Goal: Task Accomplishment & Management: Use online tool/utility

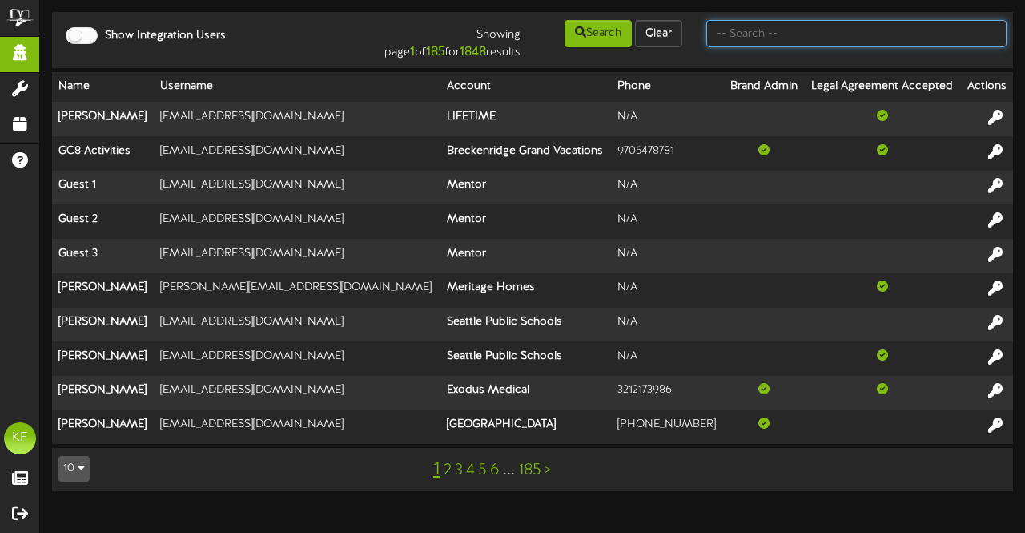
click at [766, 22] on input "text" at bounding box center [856, 33] width 300 height 27
type input "picklr"
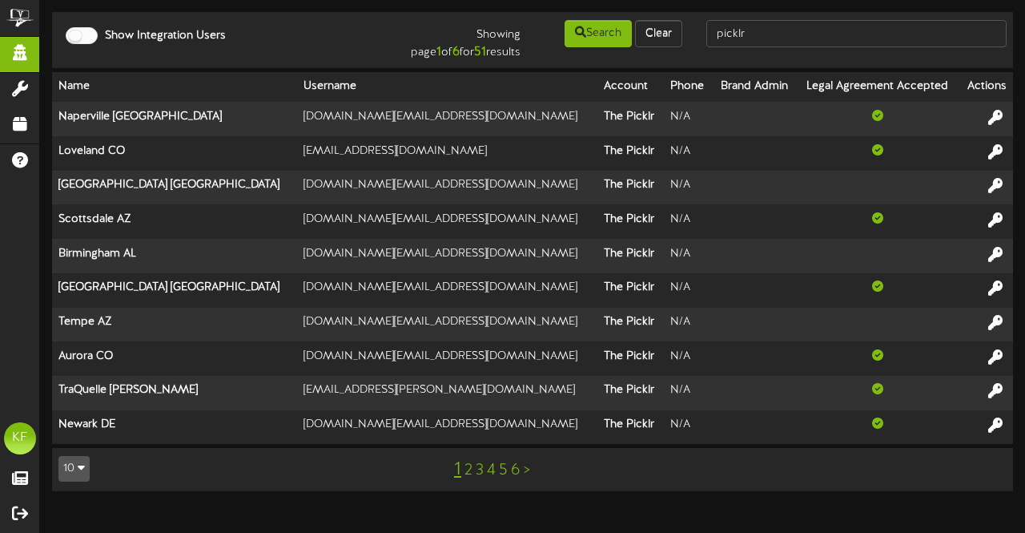
click at [467, 470] on link "2" at bounding box center [468, 470] width 8 height 18
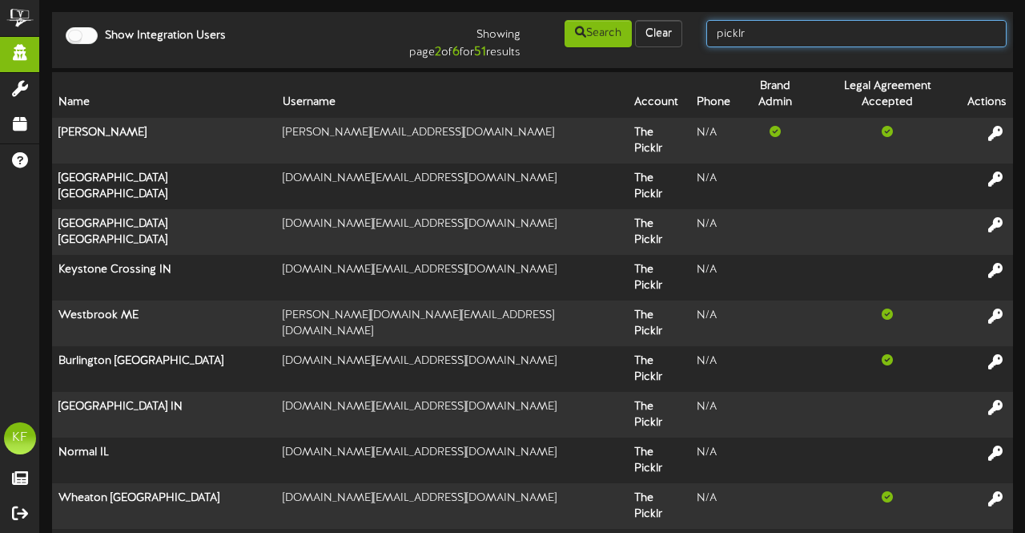
click at [799, 36] on input "picklr" at bounding box center [856, 33] width 300 height 27
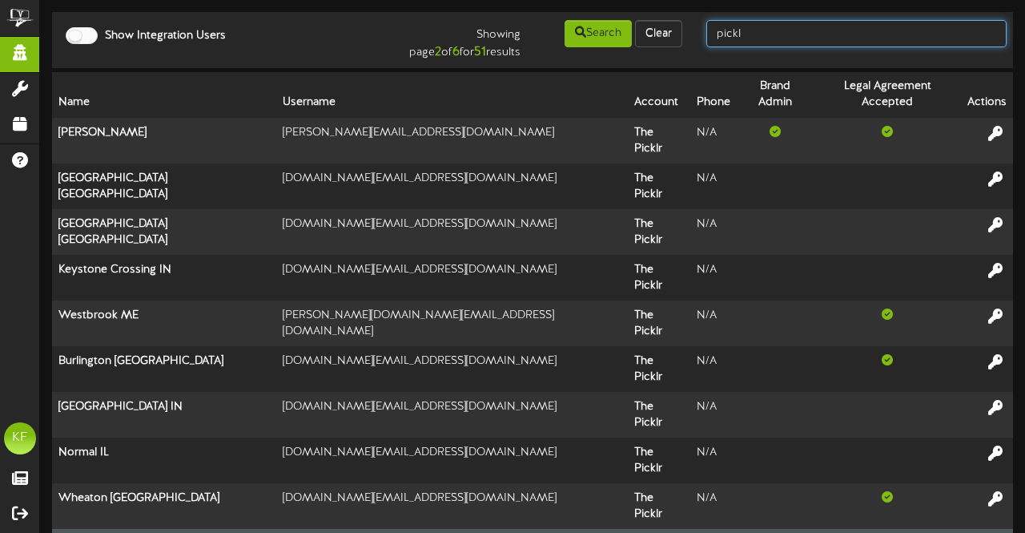
type input "pickl"
click at [998, 532] on icon at bounding box center [996, 543] width 18 height 18
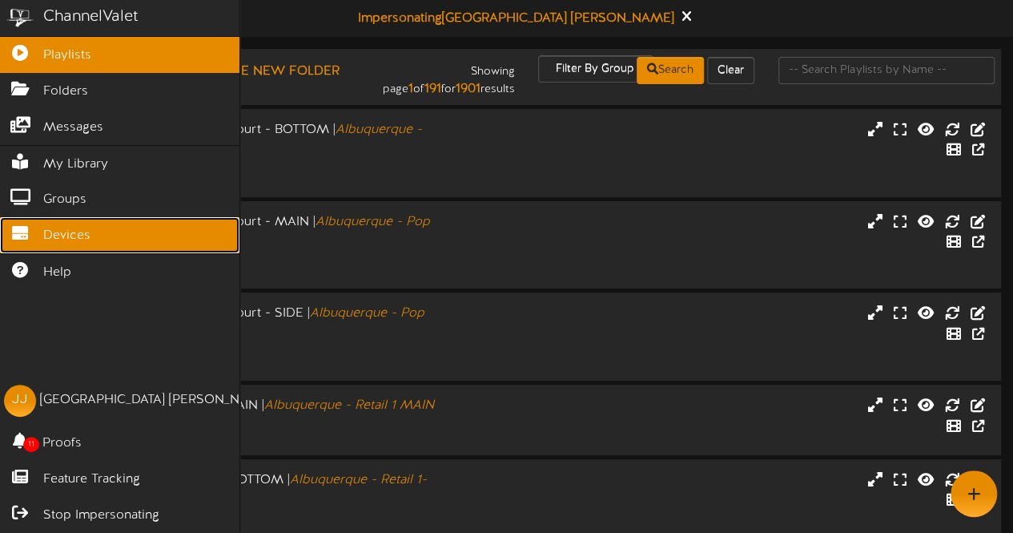
click at [42, 234] on link "Devices" at bounding box center [119, 235] width 239 height 36
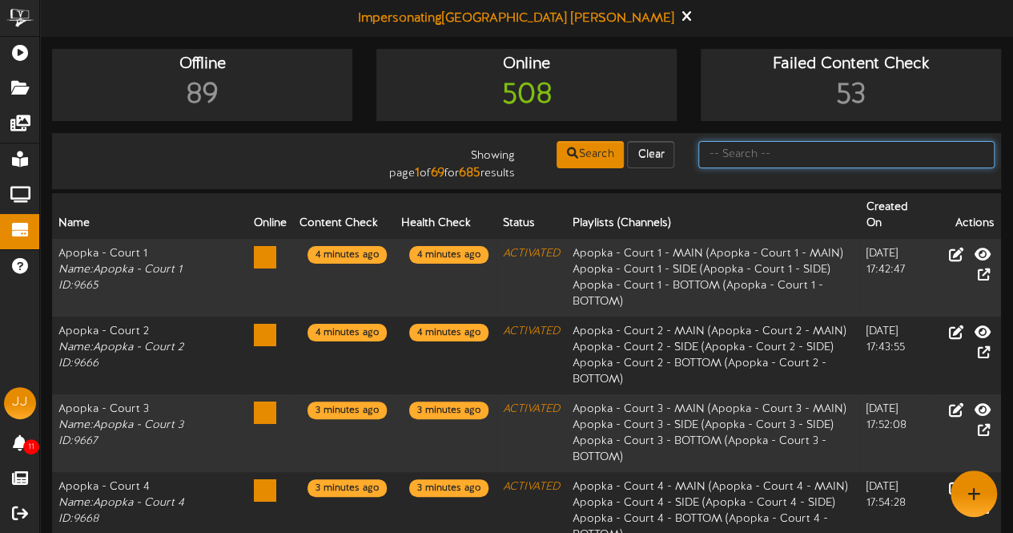
click at [716, 159] on input "text" at bounding box center [846, 154] width 296 height 27
type input "fort collins"
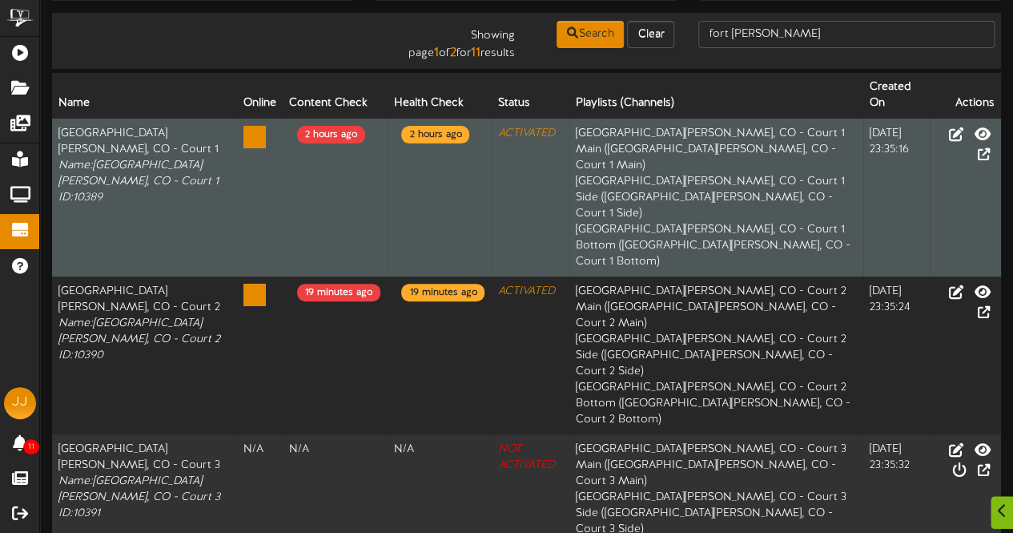
scroll to position [122, 0]
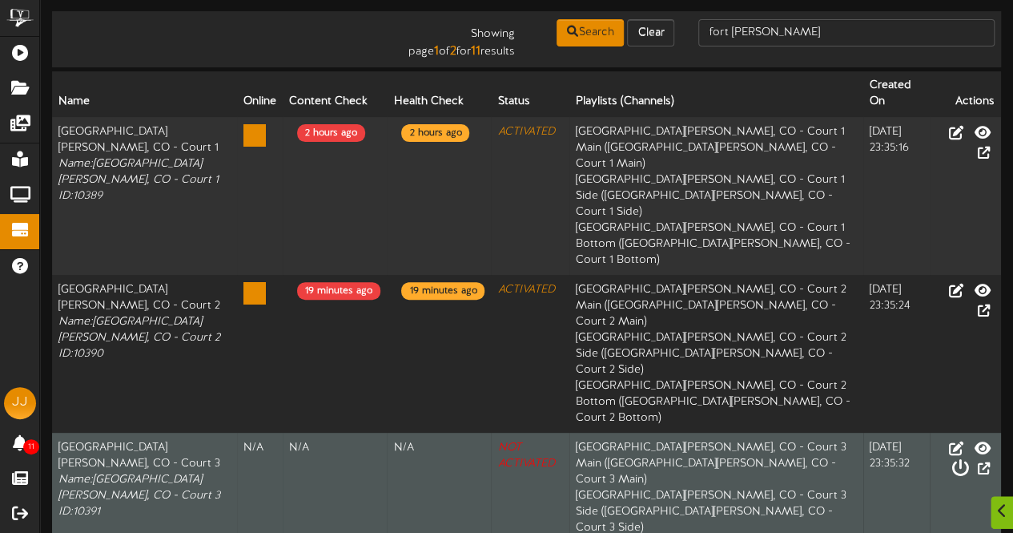
click at [968, 459] on icon at bounding box center [960, 468] width 18 height 18
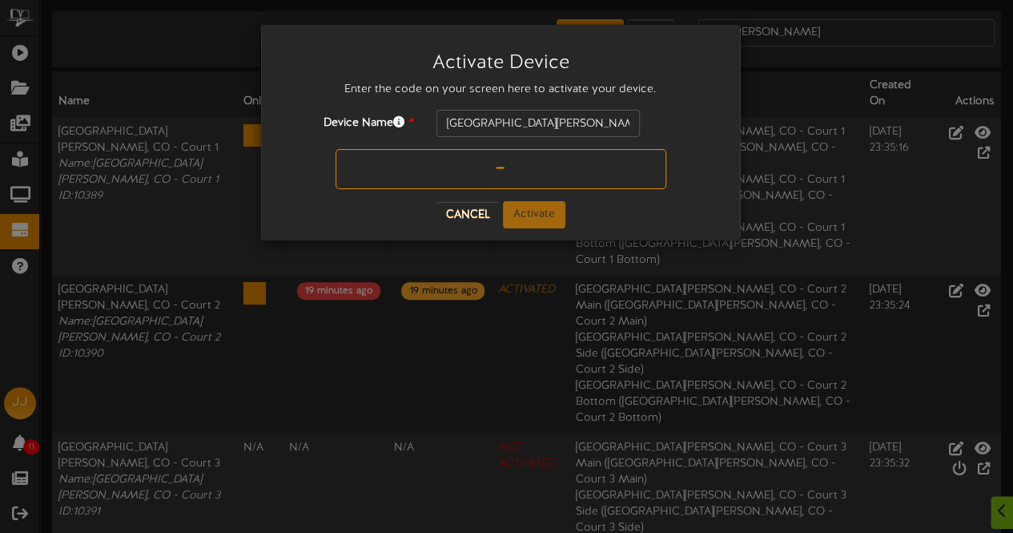
click at [542, 161] on input "text" at bounding box center [501, 169] width 331 height 40
type input "N77D38"
click at [530, 202] on button "Activate" at bounding box center [534, 214] width 62 height 27
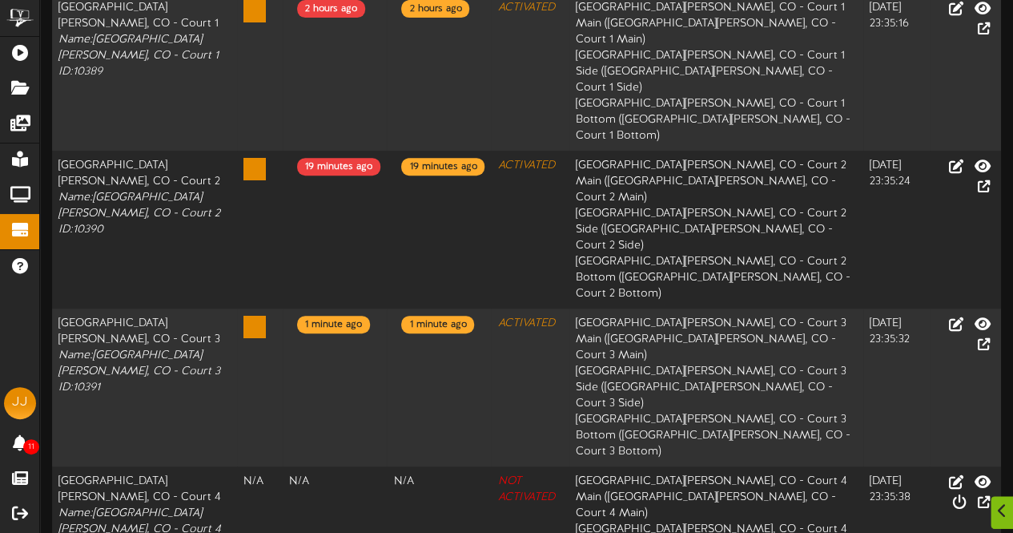
scroll to position [277, 0]
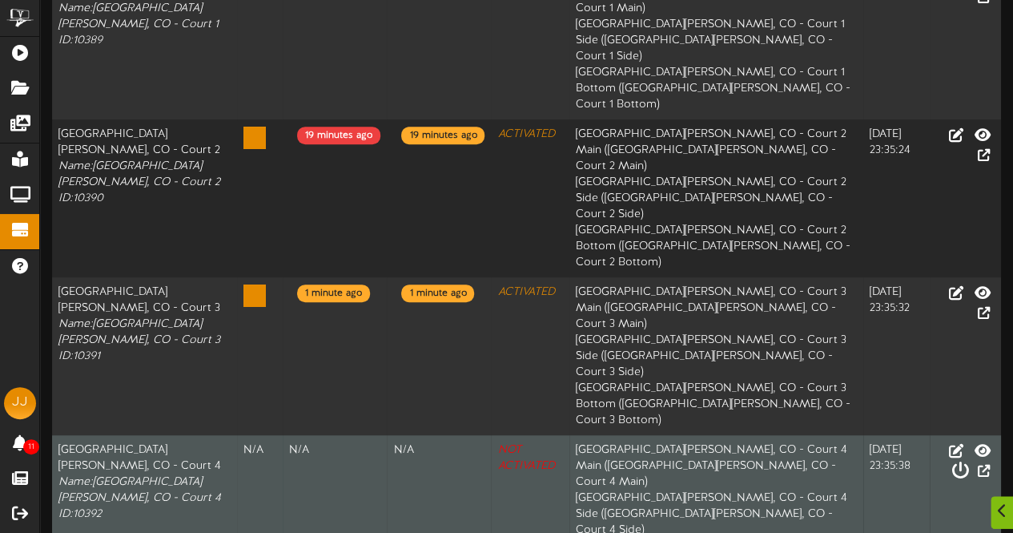
click at [968, 461] on icon at bounding box center [960, 470] width 18 height 18
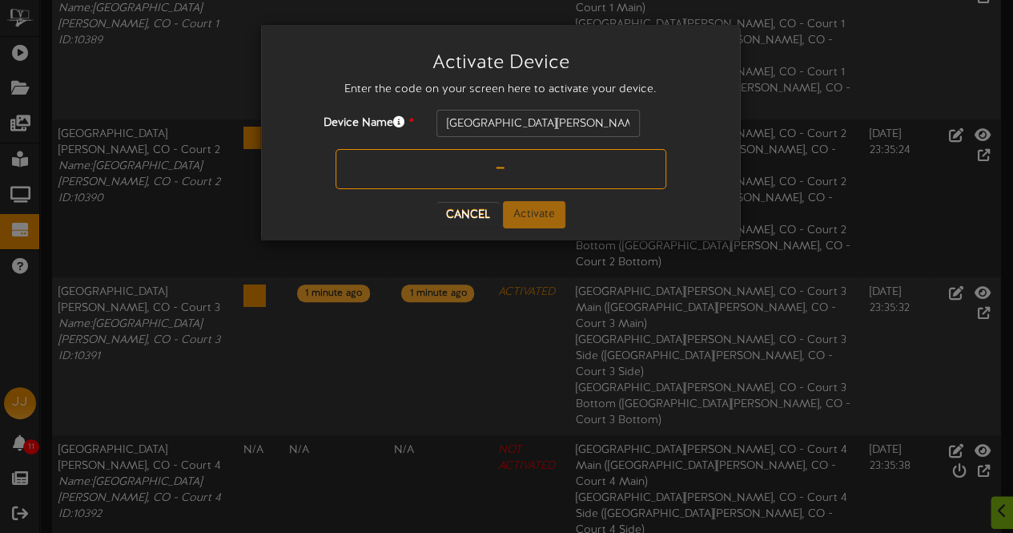
click at [473, 177] on input "text" at bounding box center [501, 169] width 331 height 40
type input "3D0E1U"
click at [545, 212] on button "Activate" at bounding box center [534, 214] width 62 height 27
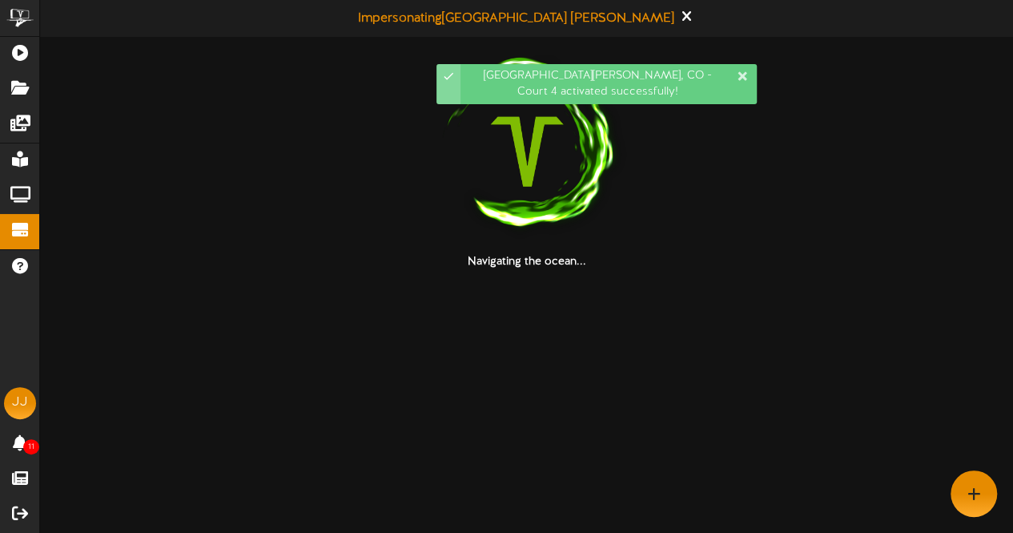
scroll to position [0, 0]
